Goal: Navigation & Orientation: Find specific page/section

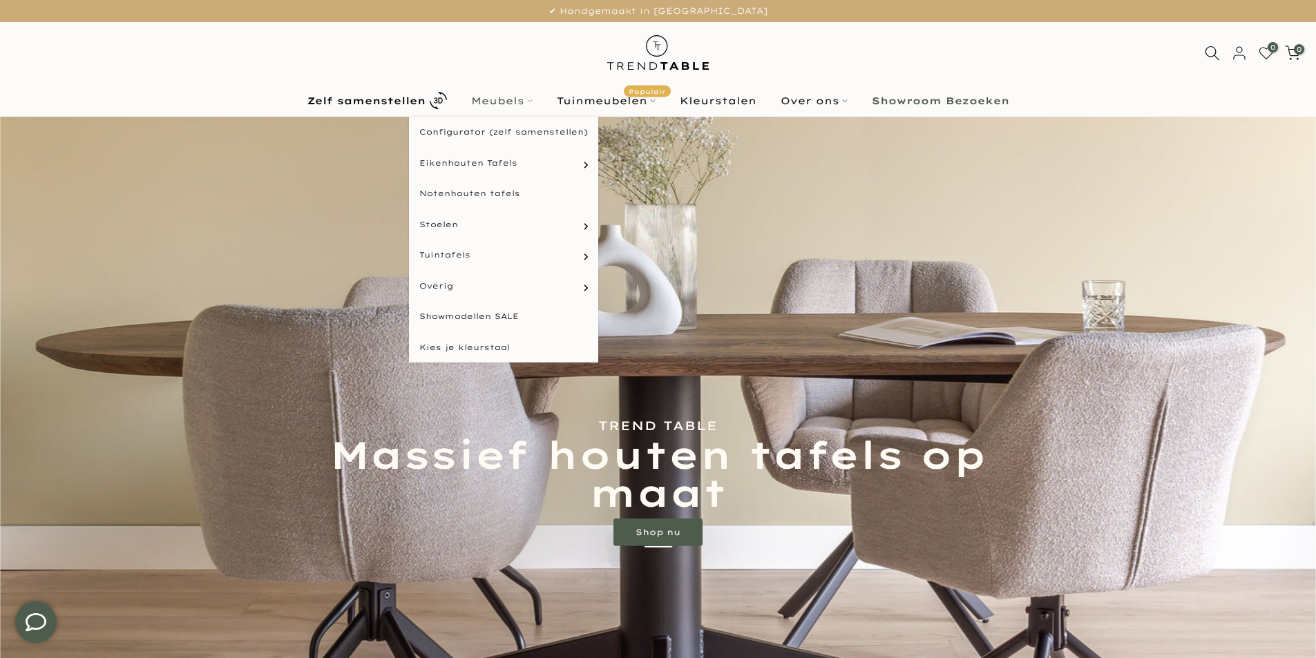
click at [512, 97] on link "Meubels" at bounding box center [502, 101] width 86 height 17
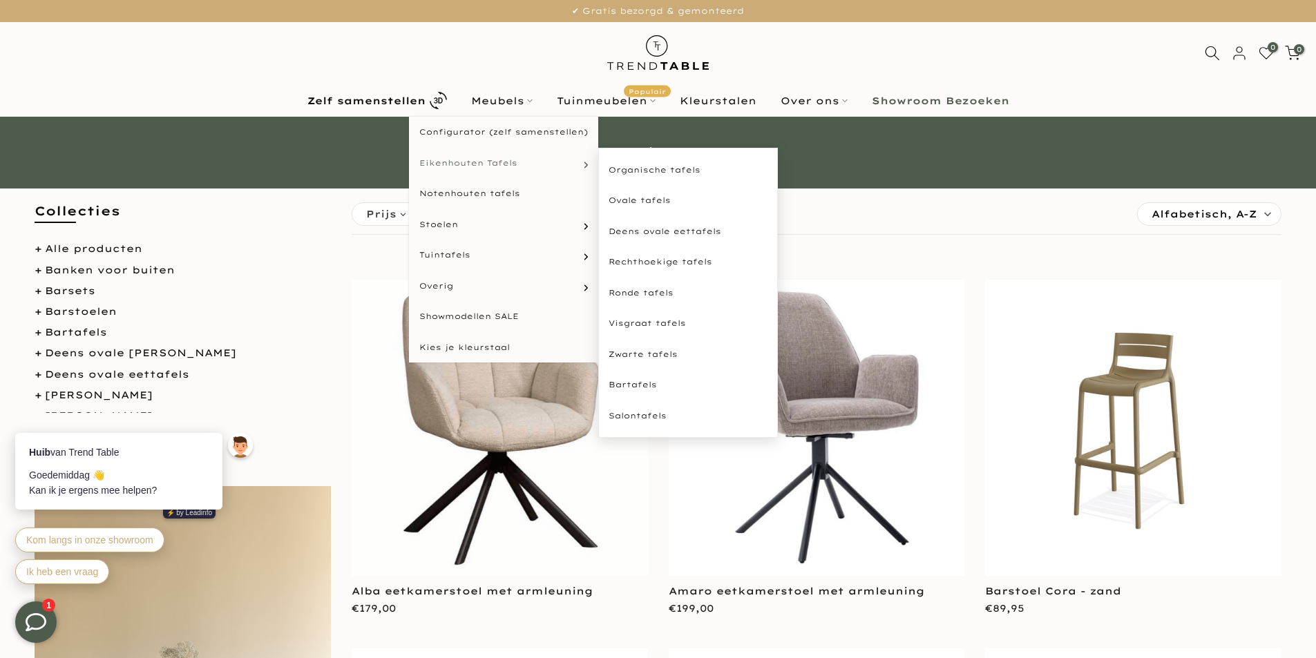
click at [433, 164] on span "Eikenhouten Tafels" at bounding box center [468, 164] width 98 height 12
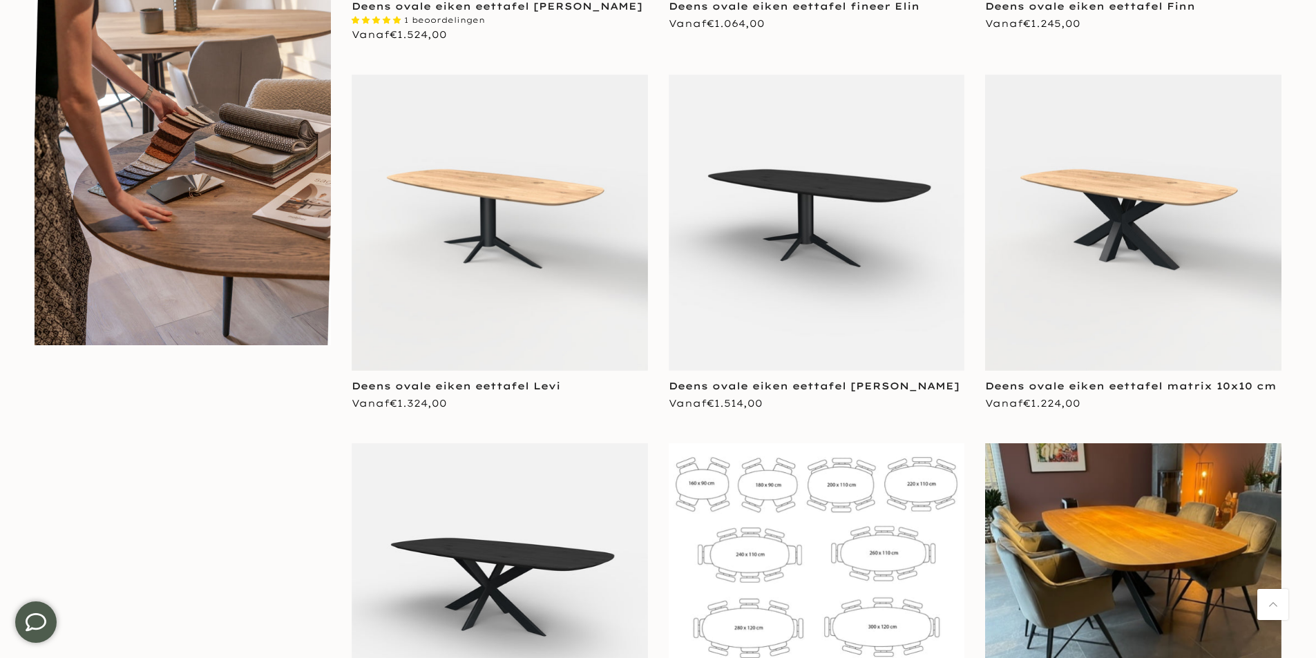
scroll to position [1036, 0]
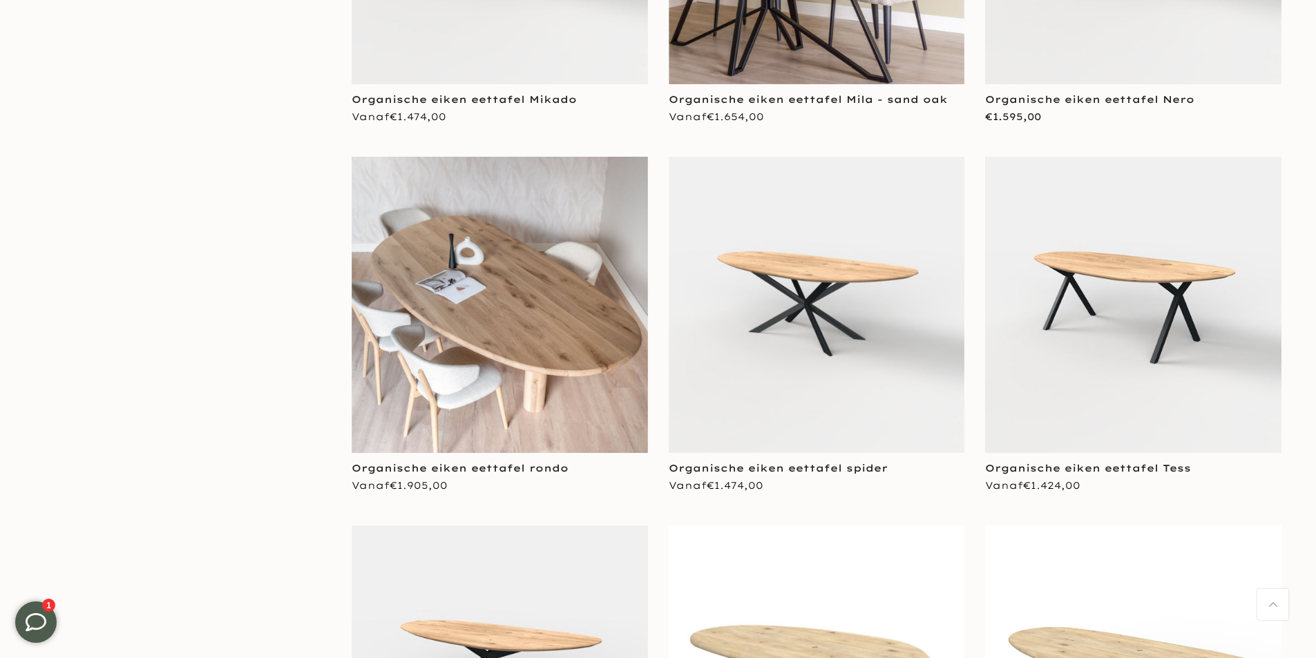
scroll to position [5855, 0]
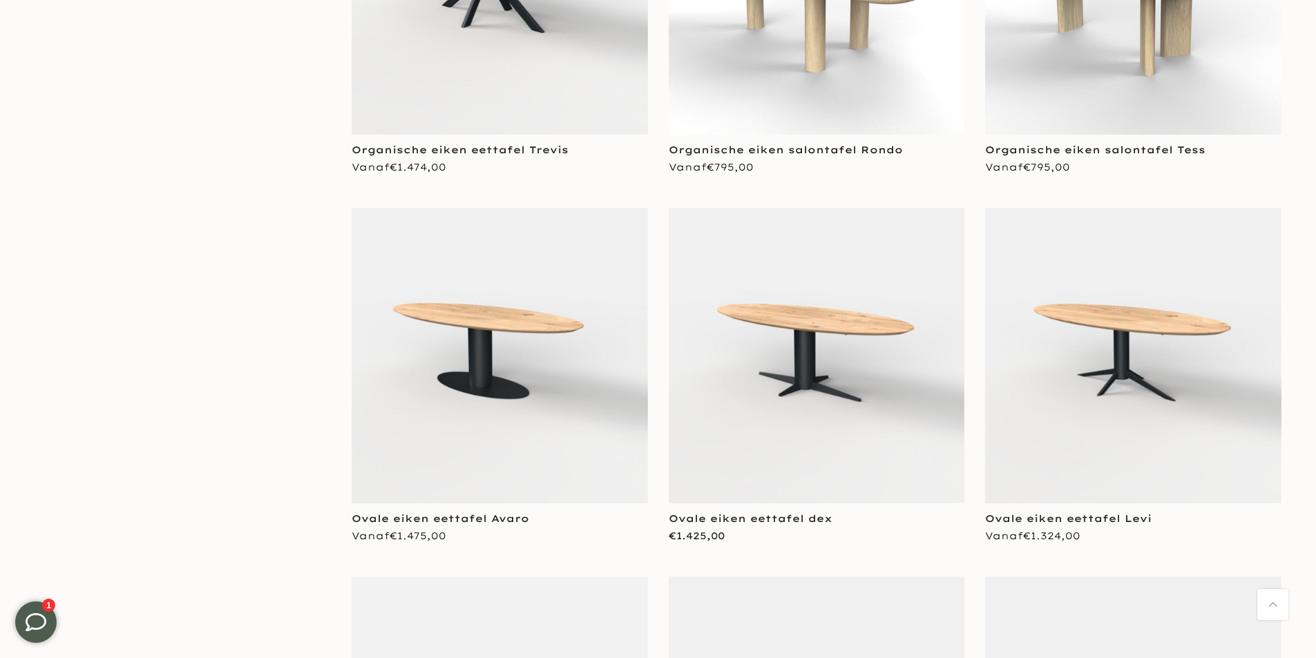
scroll to position [6615, 0]
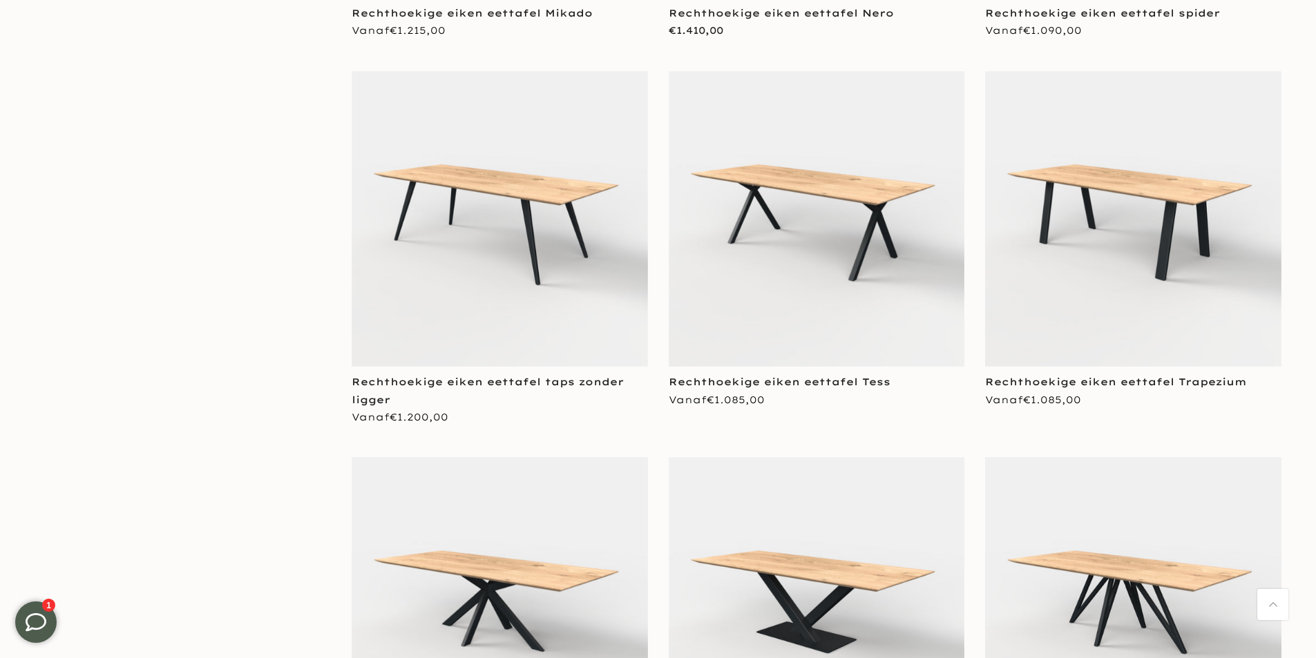
scroll to position [11838, 0]
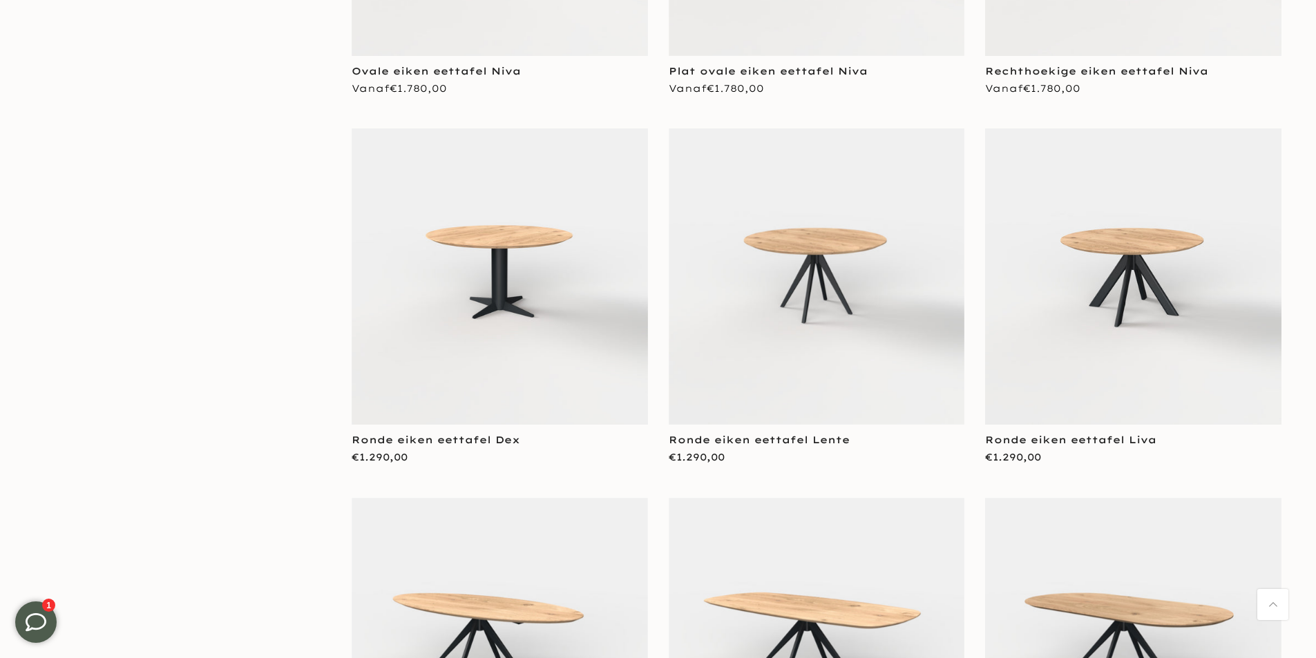
scroll to position [14402, 0]
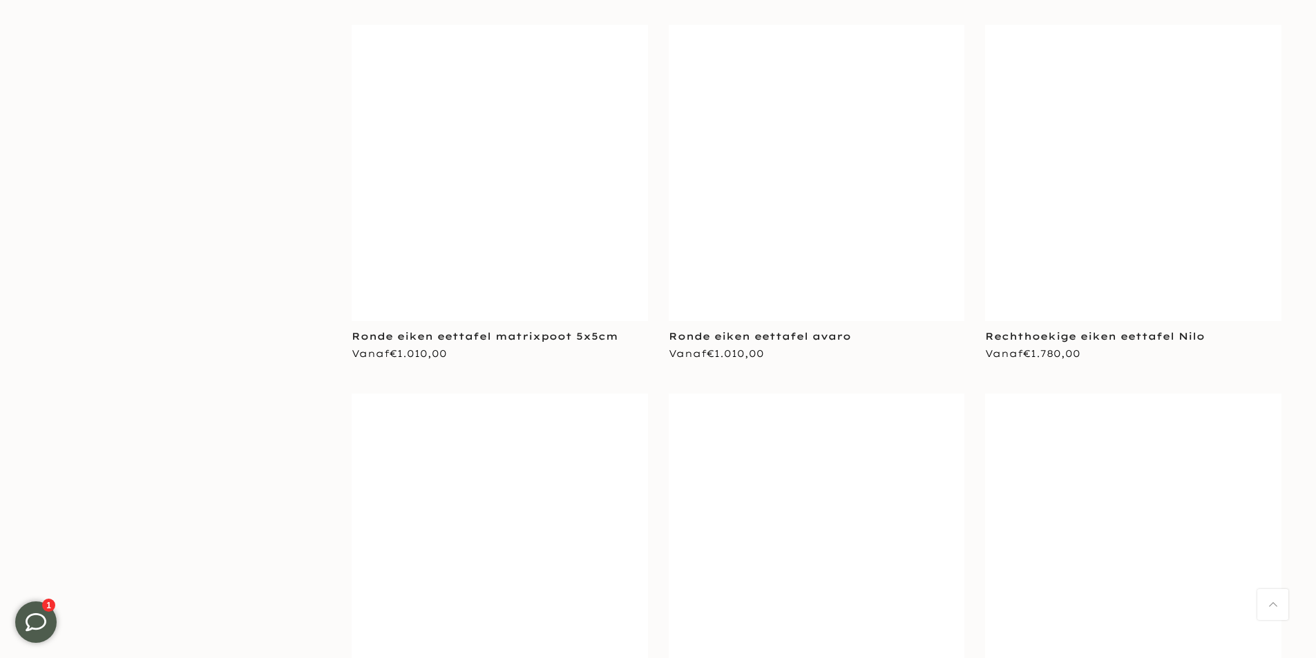
scroll to position [17113, 0]
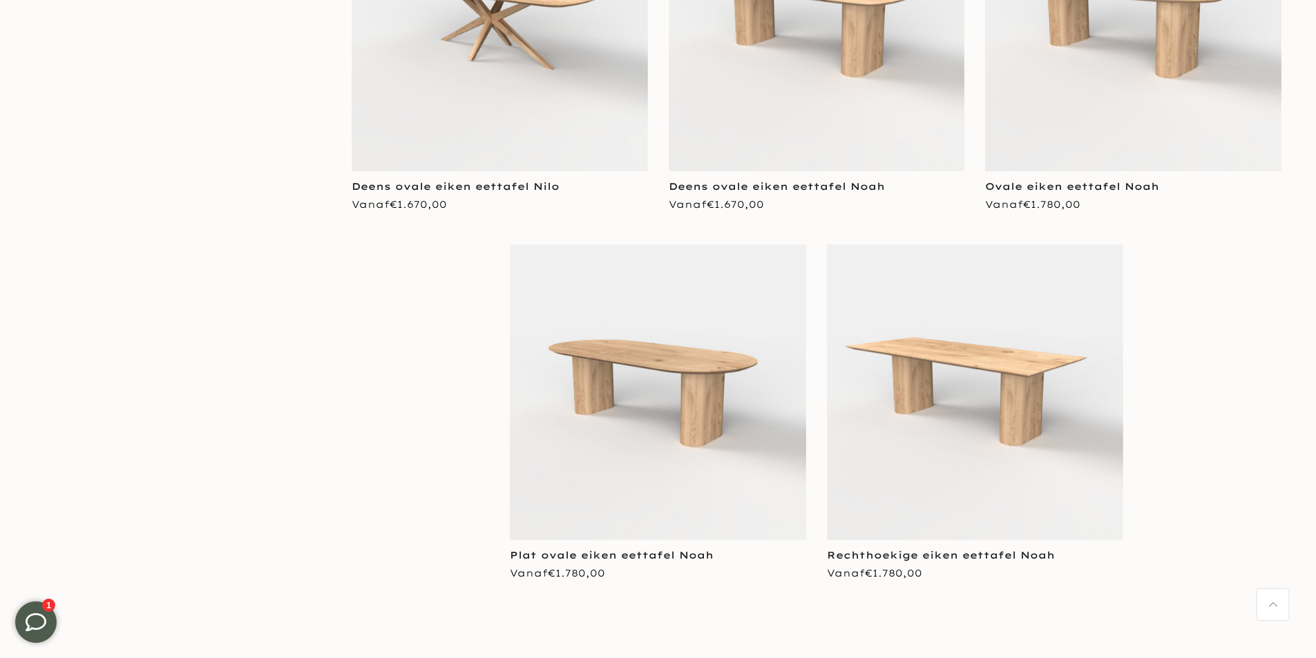
scroll to position [18394, 0]
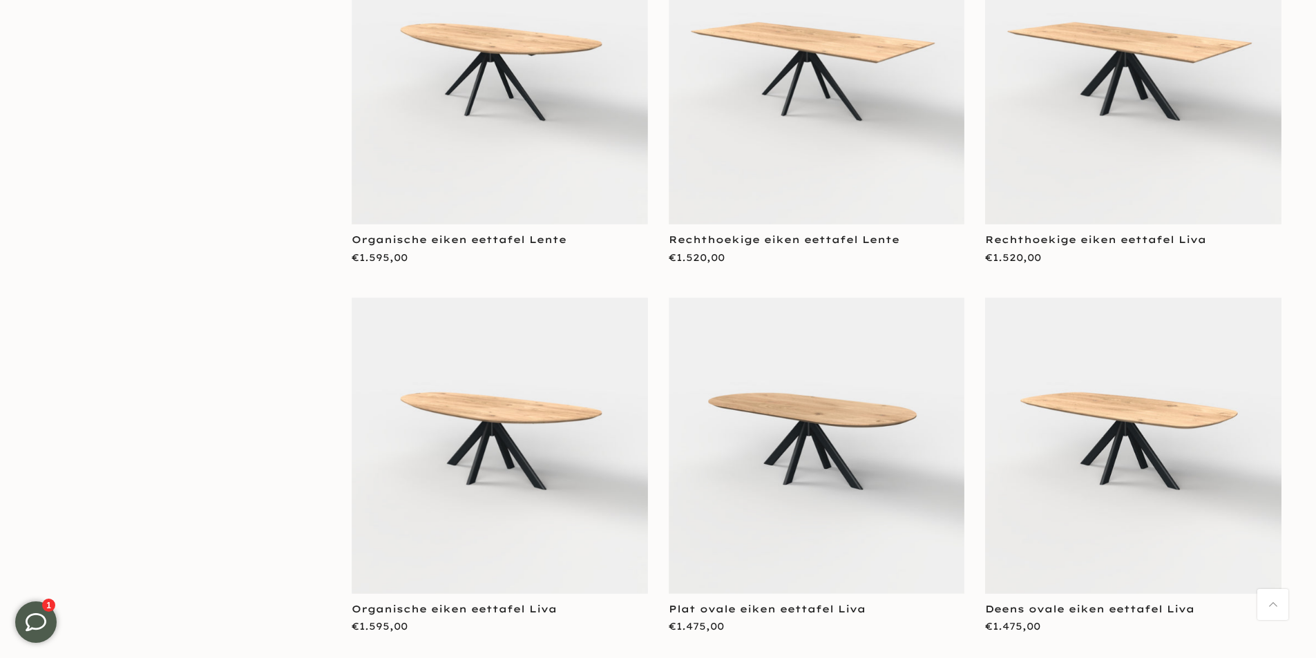
scroll to position [15257, 0]
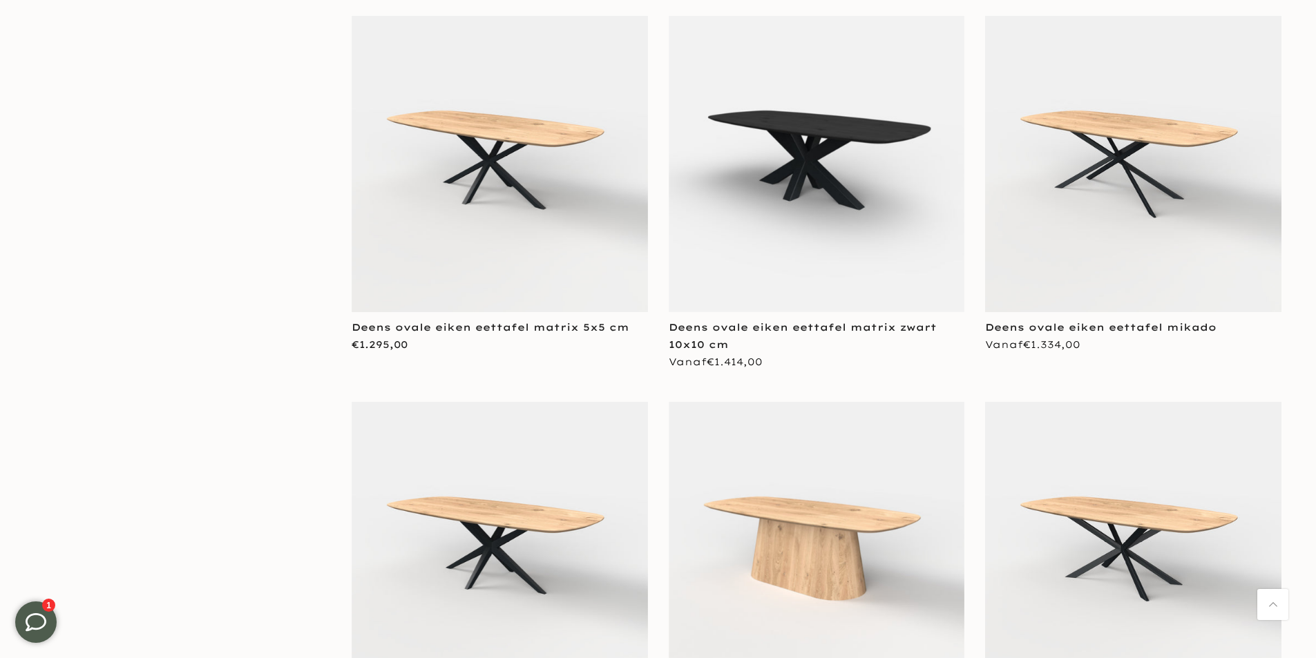
scroll to position [1959, 0]
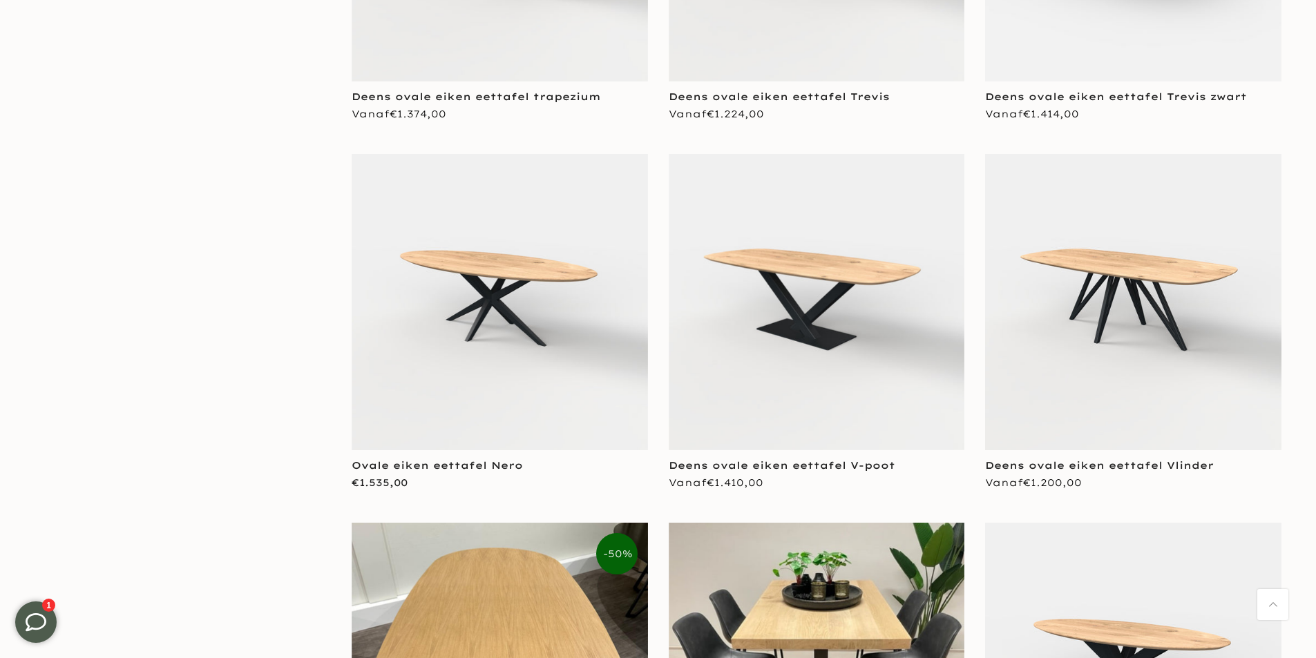
scroll to position [3222, 0]
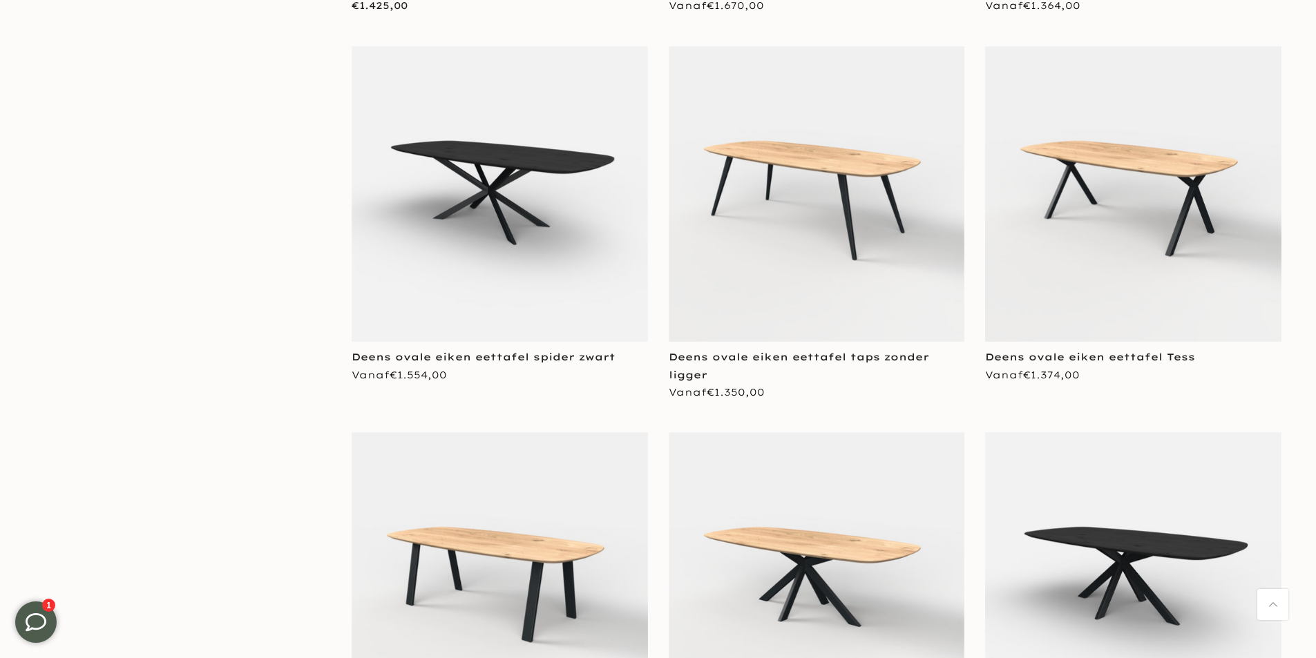
scroll to position [2117, 0]
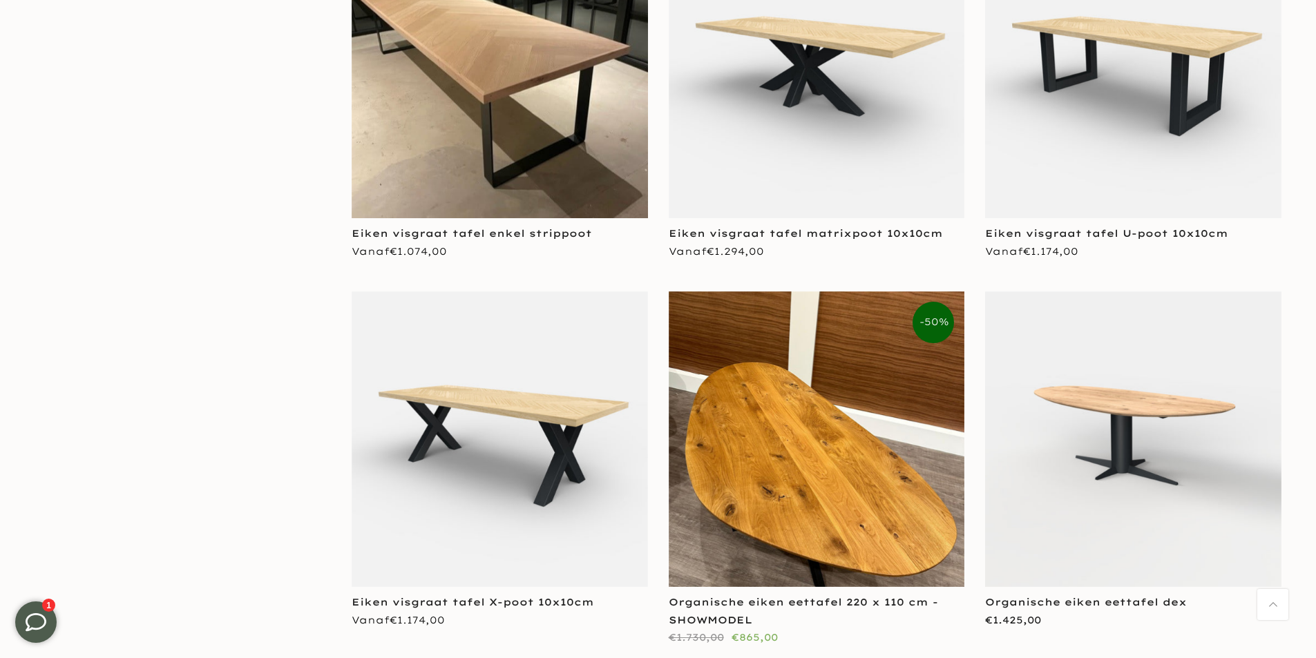
scroll to position [3925, 0]
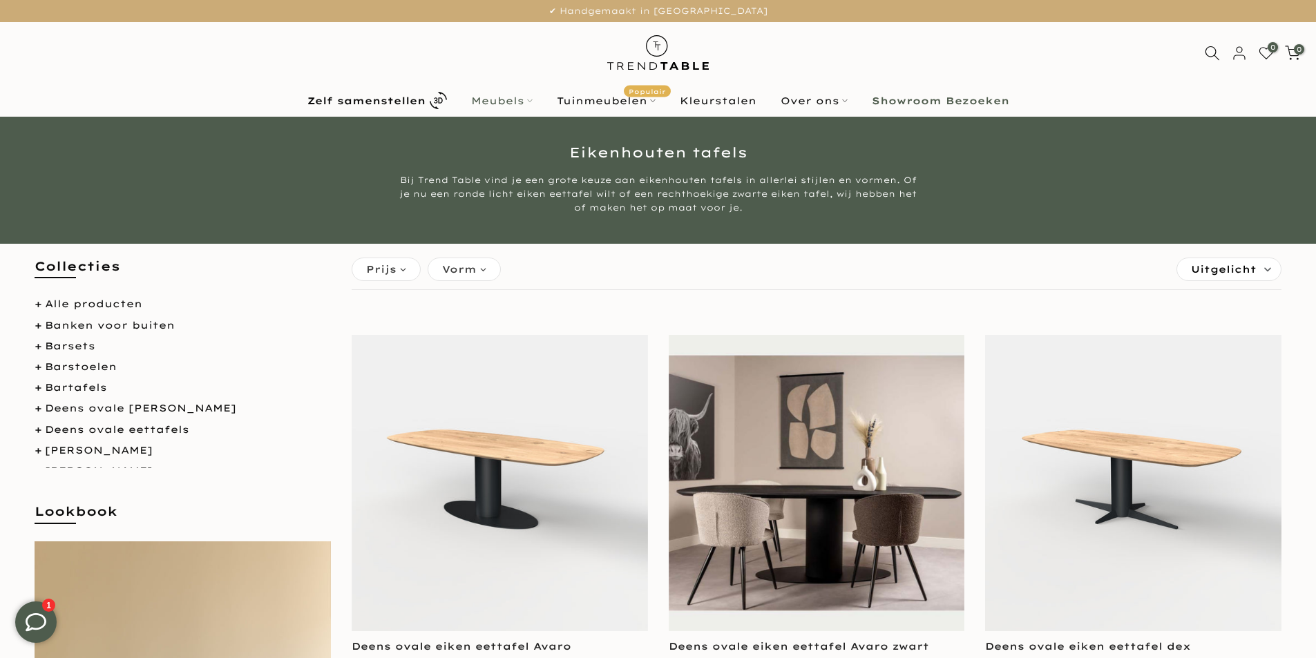
click at [504, 99] on link "Meubels" at bounding box center [502, 101] width 86 height 17
click at [507, 99] on link "Meubels" at bounding box center [502, 101] width 86 height 17
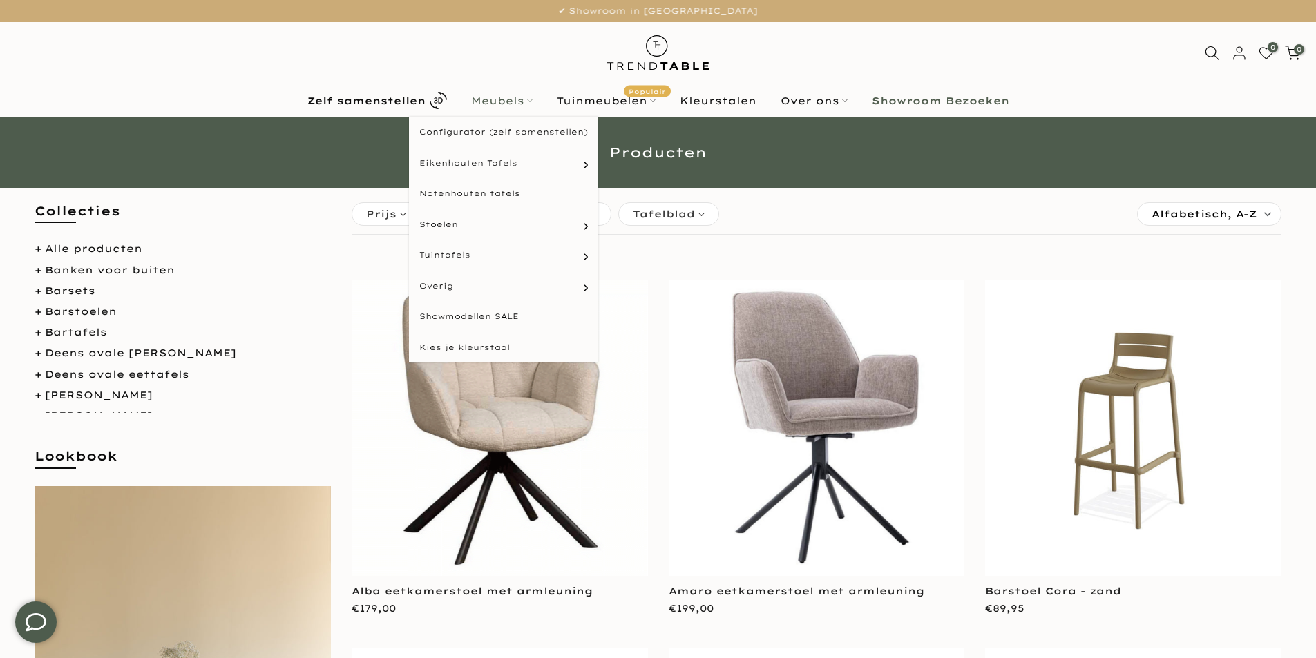
click at [500, 94] on link "Meubels" at bounding box center [502, 101] width 86 height 17
click at [464, 192] on link "Notenhouten tafels" at bounding box center [503, 193] width 189 height 31
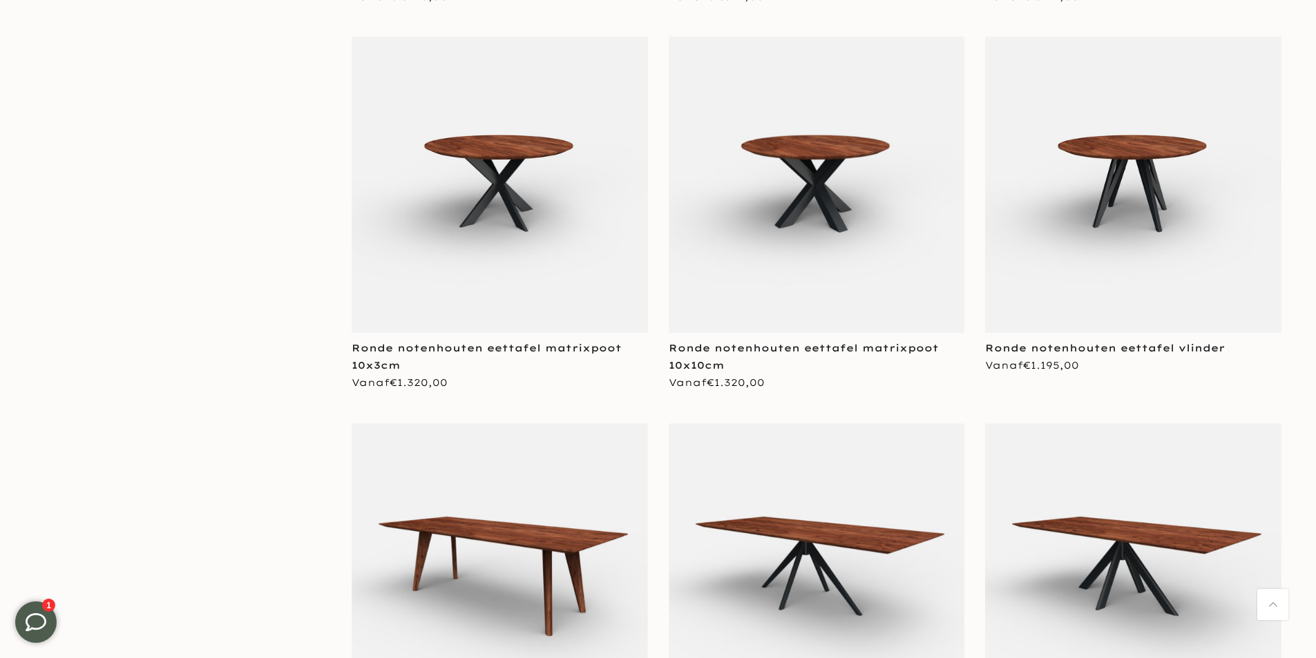
scroll to position [691, 0]
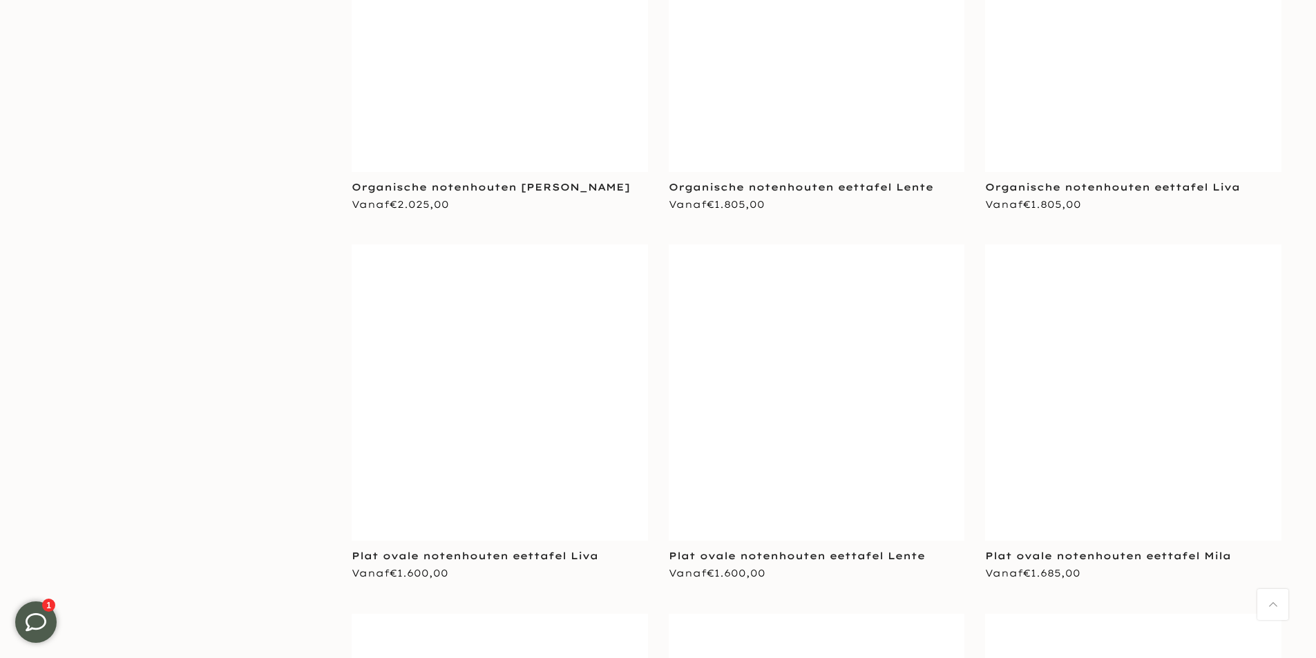
scroll to position [3938, 0]
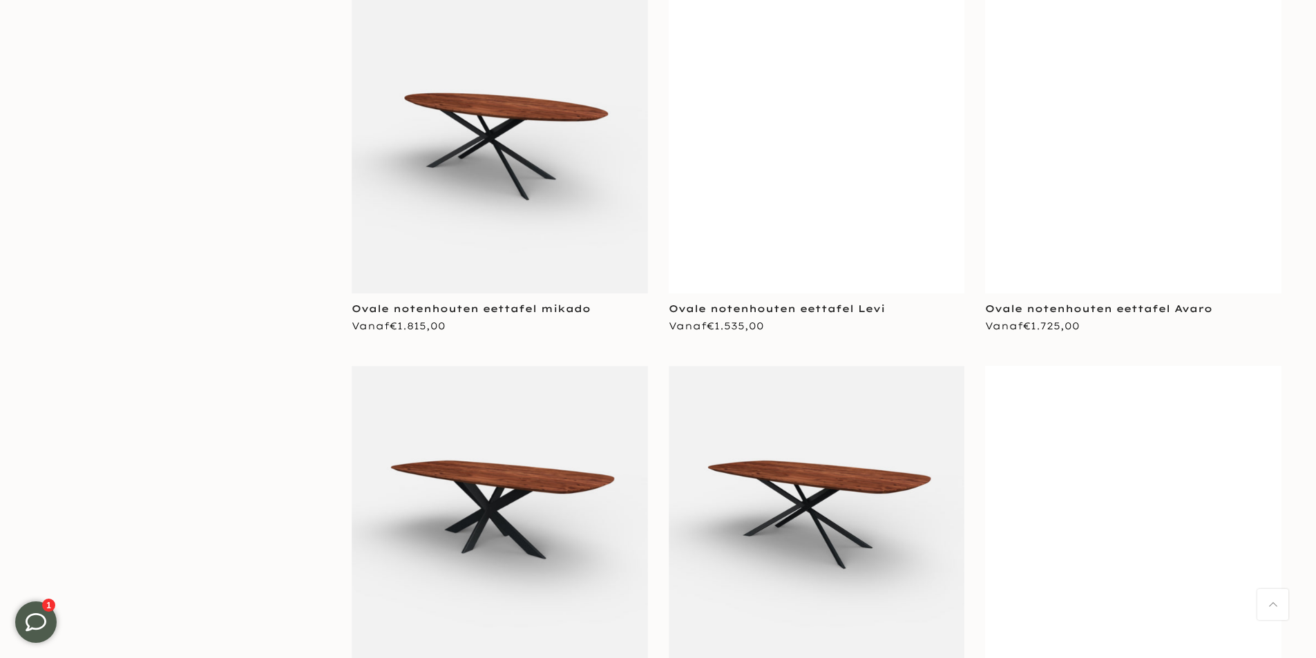
scroll to position [6909, 0]
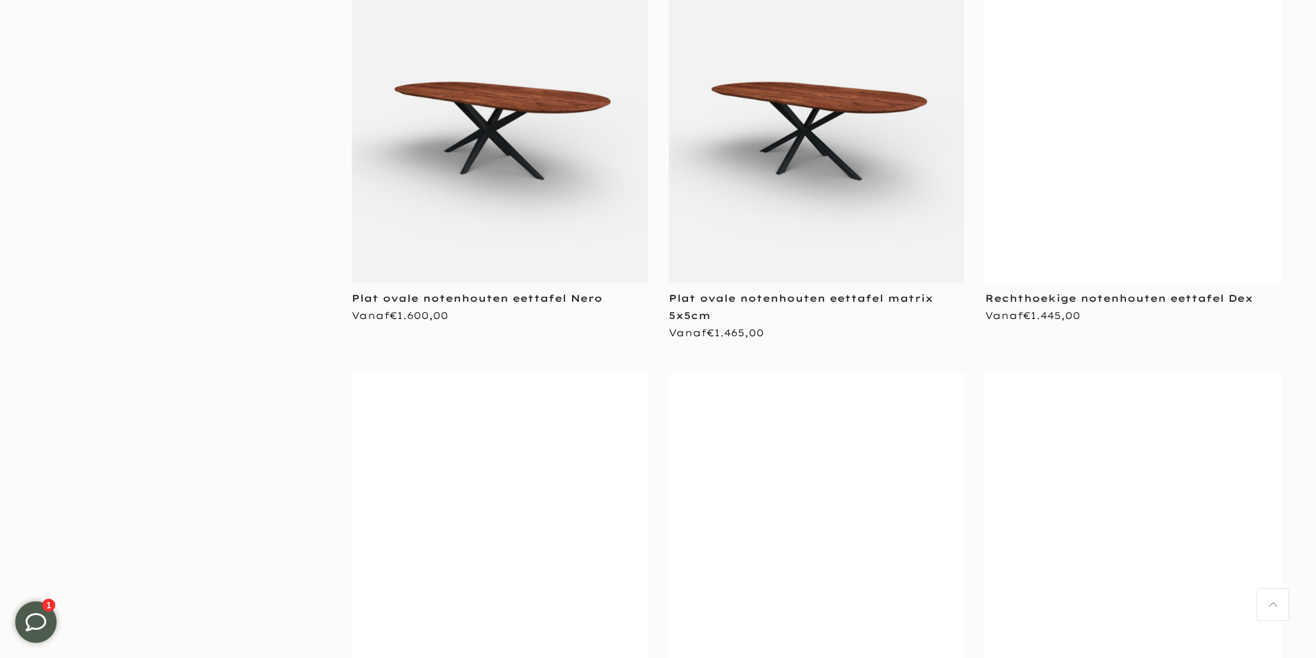
scroll to position [10709, 0]
